Goal: Transaction & Acquisition: Obtain resource

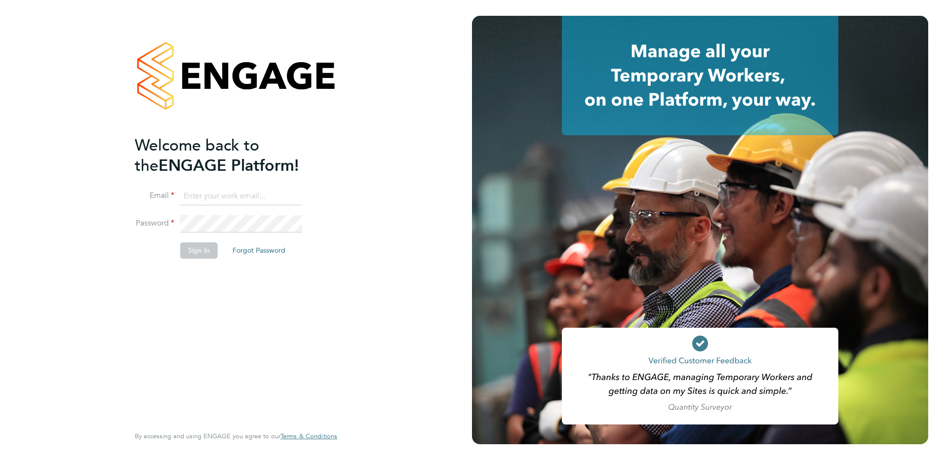
type input "[EMAIL_ADDRESS][DOMAIN_NAME]"
click at [189, 249] on button "Sign In" at bounding box center [199, 250] width 38 height 16
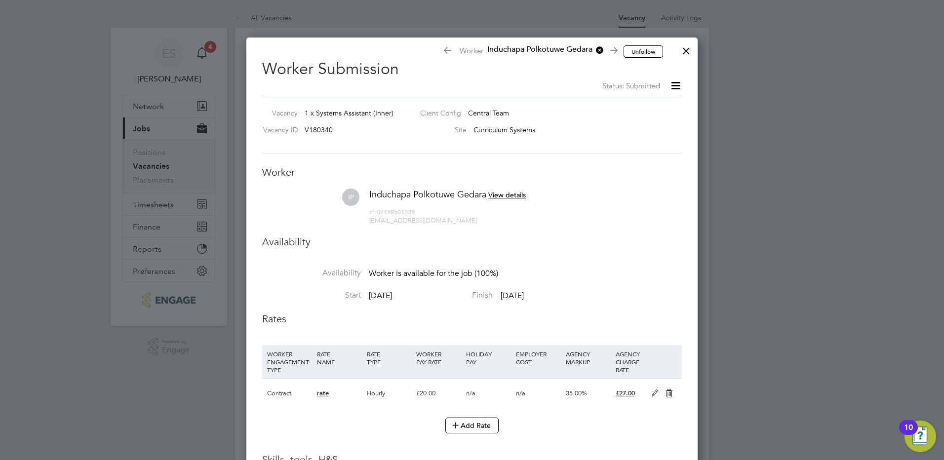
click at [514, 193] on span "View details" at bounding box center [507, 195] width 38 height 9
click at [684, 51] on div at bounding box center [686, 49] width 18 height 18
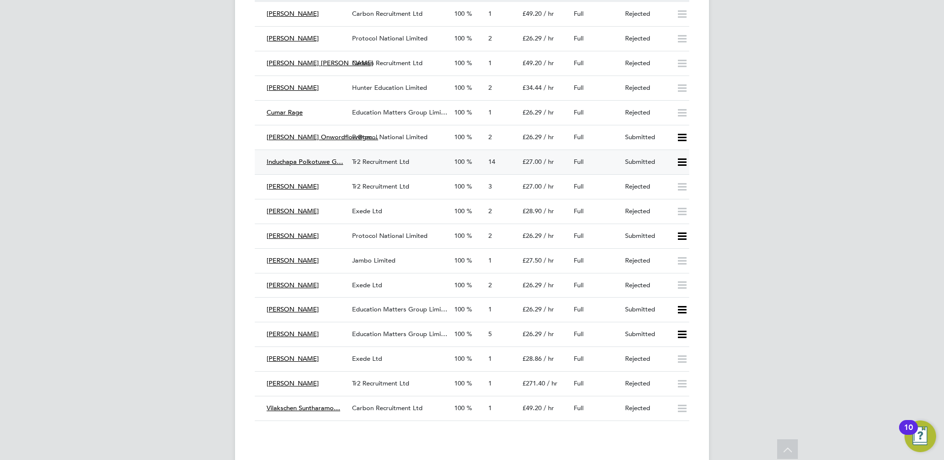
click at [378, 164] on span "Tr2 Recruitment Ltd" at bounding box center [380, 162] width 57 height 8
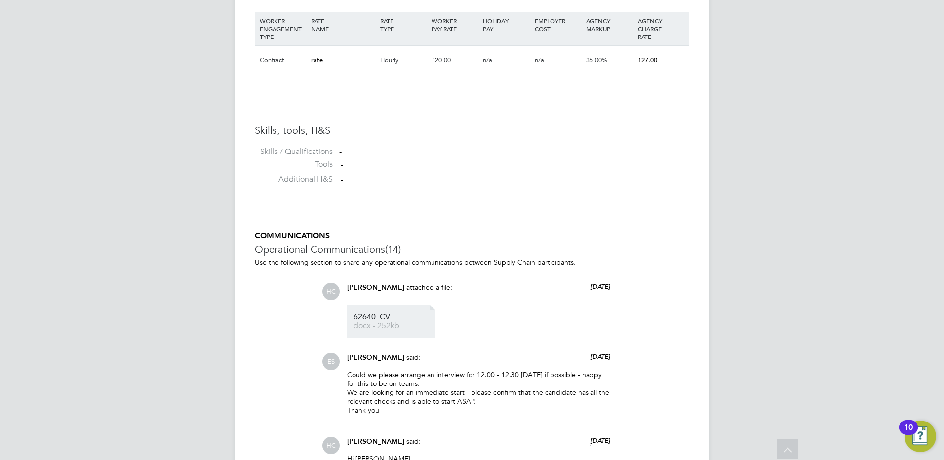
click at [384, 327] on span "docx - 252kb" at bounding box center [393, 325] width 79 height 7
